Goal: Task Accomplishment & Management: Manage account settings

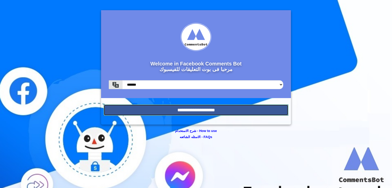
click at [197, 111] on input "**********" at bounding box center [196, 110] width 185 height 11
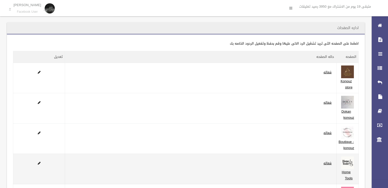
scroll to position [67, 0]
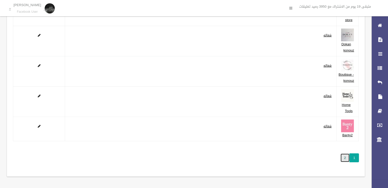
click at [348, 156] on link "2" at bounding box center [344, 158] width 9 height 9
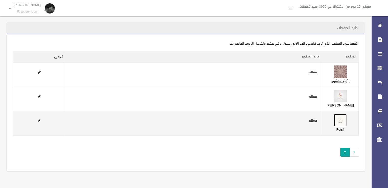
click at [344, 127] on img at bounding box center [340, 120] width 13 height 13
